Goal: Navigation & Orientation: Find specific page/section

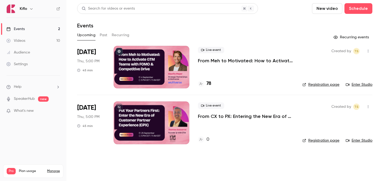
click at [209, 83] on h4 "78" at bounding box center [209, 83] width 5 height 7
click at [368, 84] on link "Enter Studio" at bounding box center [359, 84] width 27 height 5
click at [208, 139] on h4 "1" at bounding box center [208, 139] width 2 height 7
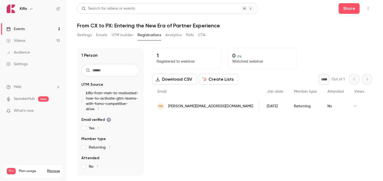
scroll to position [0, 55]
click at [37, 27] on link "Events 2" at bounding box center [33, 29] width 67 height 12
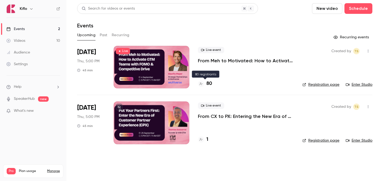
click at [209, 84] on h4 "80" at bounding box center [210, 83] width 6 height 7
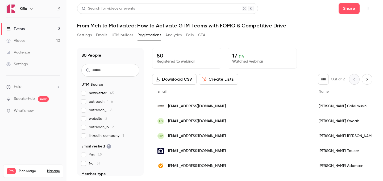
click at [50, 30] on link "Events 2" at bounding box center [33, 29] width 67 height 12
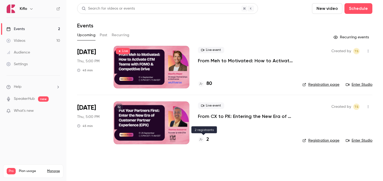
click at [206, 141] on div "2" at bounding box center [203, 139] width 11 height 7
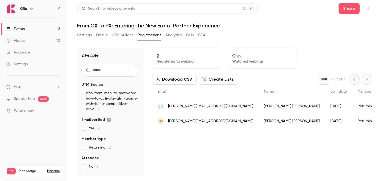
click at [32, 31] on link "Events 2" at bounding box center [33, 29] width 67 height 12
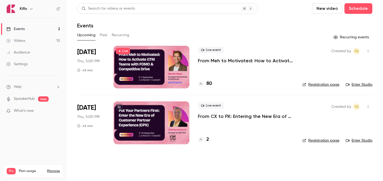
click at [50, 28] on link "Events 2" at bounding box center [33, 29] width 67 height 12
click at [208, 138] on h4 "5" at bounding box center [208, 139] width 3 height 7
click at [172, 88] on div at bounding box center [152, 67] width 76 height 43
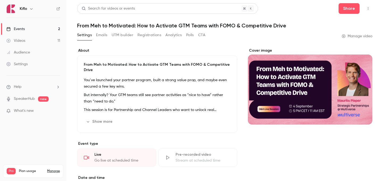
click at [174, 35] on button "Analytics" at bounding box center [174, 35] width 17 height 9
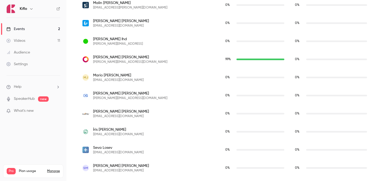
scroll to position [408, 0]
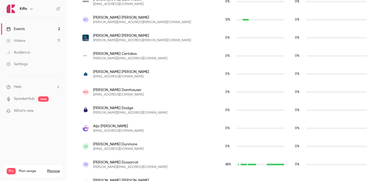
click at [43, 24] on link "Events 2" at bounding box center [33, 29] width 67 height 12
